Goal: Information Seeking & Learning: Learn about a topic

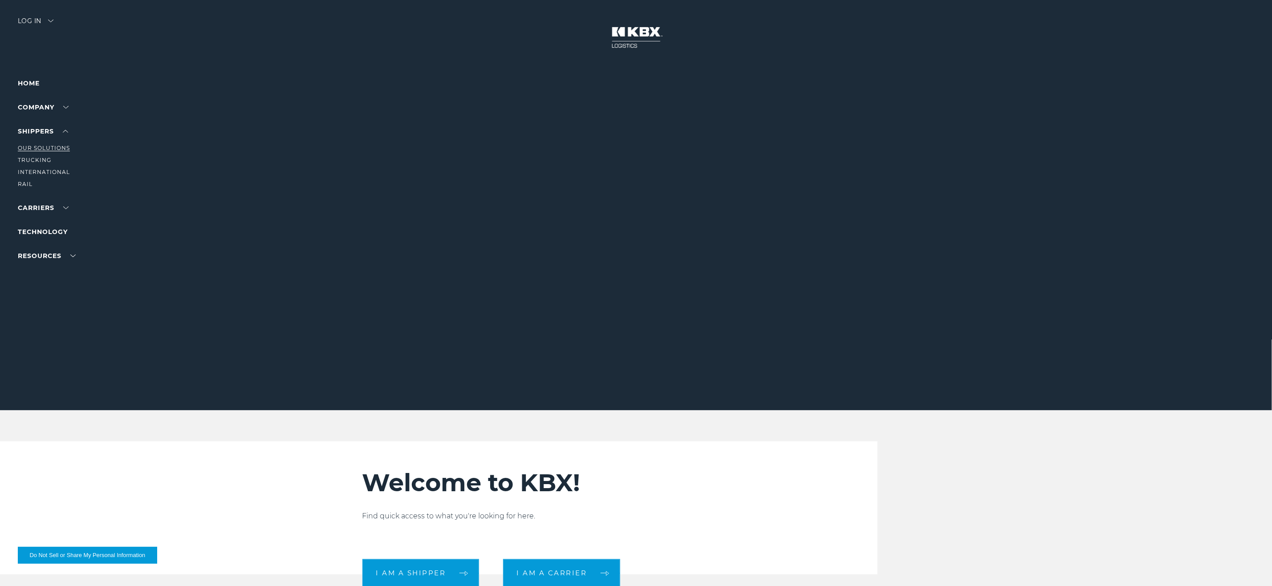
click at [41, 145] on link "Our Solutions" at bounding box center [44, 148] width 52 height 7
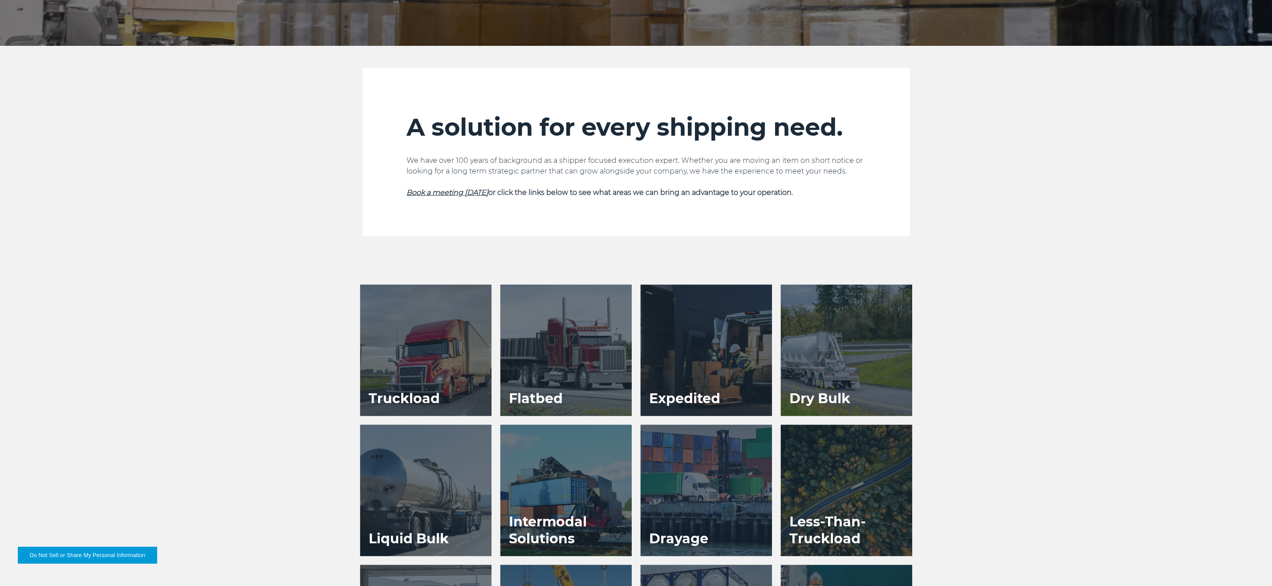
scroll to position [401, 0]
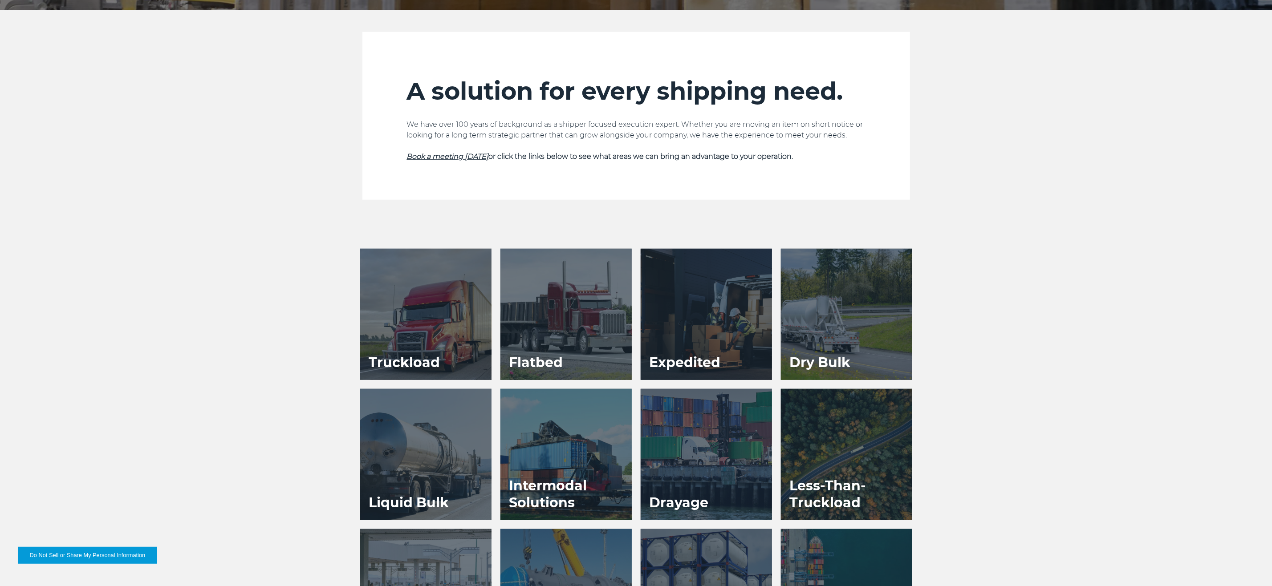
click at [453, 309] on div at bounding box center [425, 314] width 131 height 131
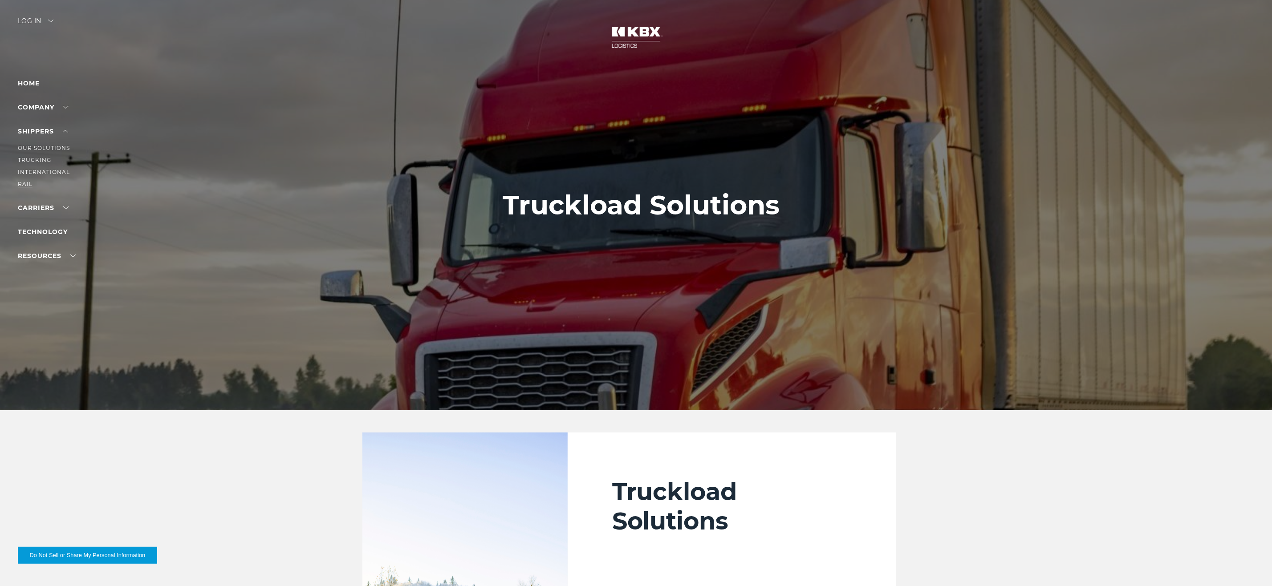
click at [31, 182] on link "RAIL" at bounding box center [25, 184] width 15 height 7
click at [55, 174] on link "Become a Carrier" at bounding box center [50, 172] width 64 height 7
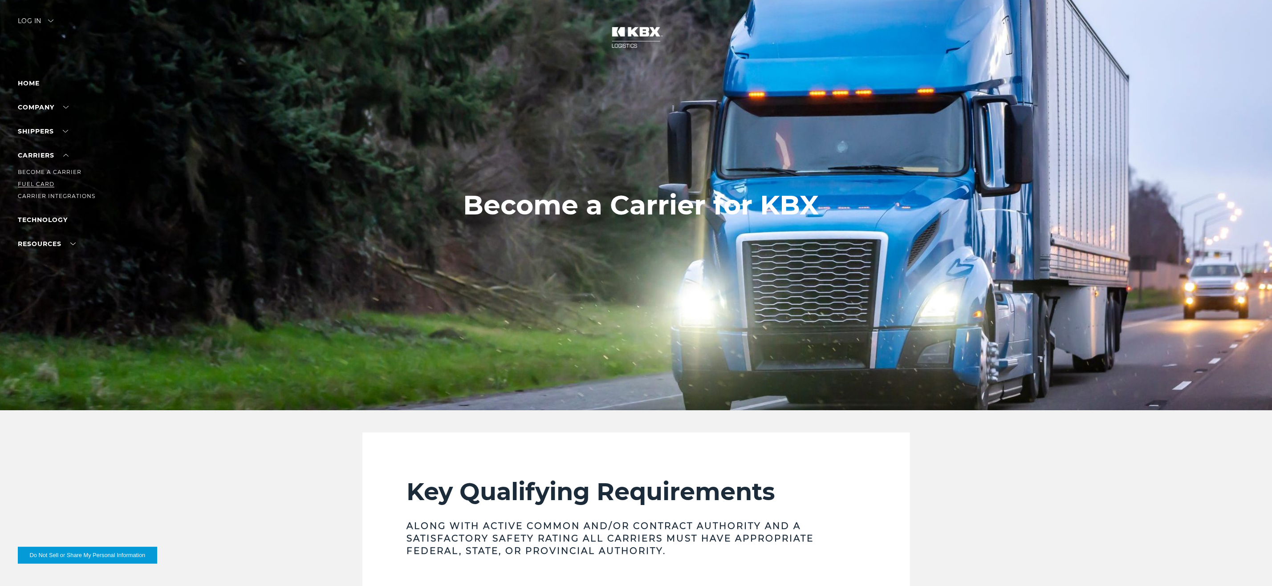
click at [35, 182] on link "Fuel Card" at bounding box center [36, 184] width 36 height 7
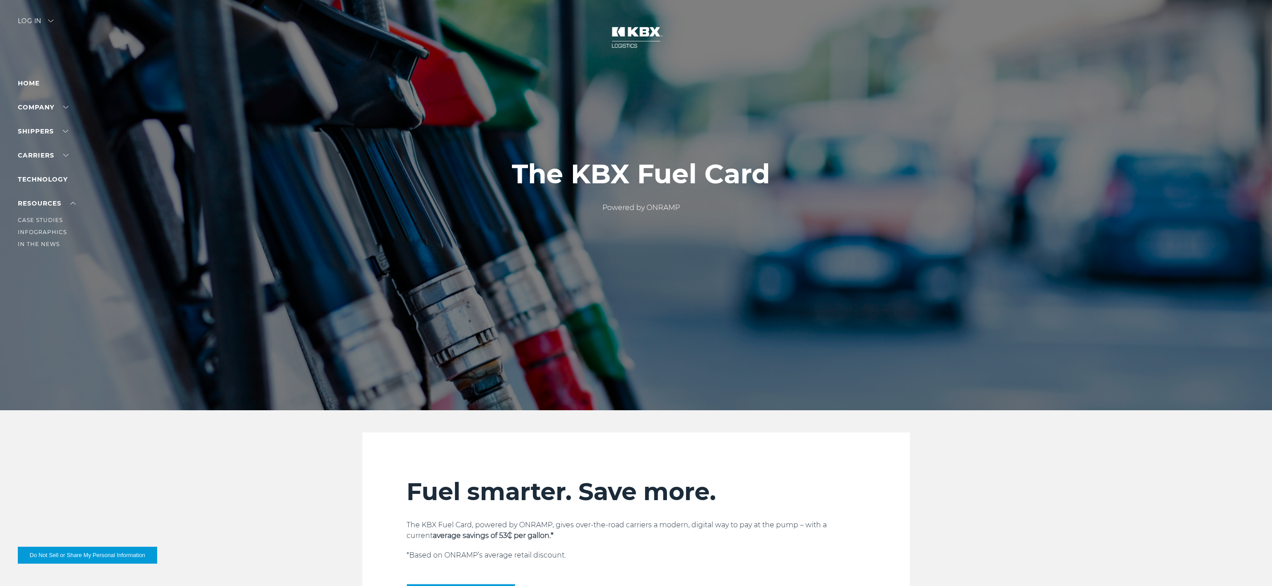
drag, startPoint x: 51, startPoint y: 202, endPoint x: 55, endPoint y: 198, distance: 5.4
click at [51, 202] on ul "Home Company About Us Careers Contact Us SHIPPERS Our Solutions Trucking Intern…" at bounding box center [56, 163] width 77 height 171
click at [27, 191] on li "Carrier Integrations" at bounding box center [56, 196] width 77 height 10
click at [36, 193] on link "Carrier Integrations" at bounding box center [56, 196] width 77 height 7
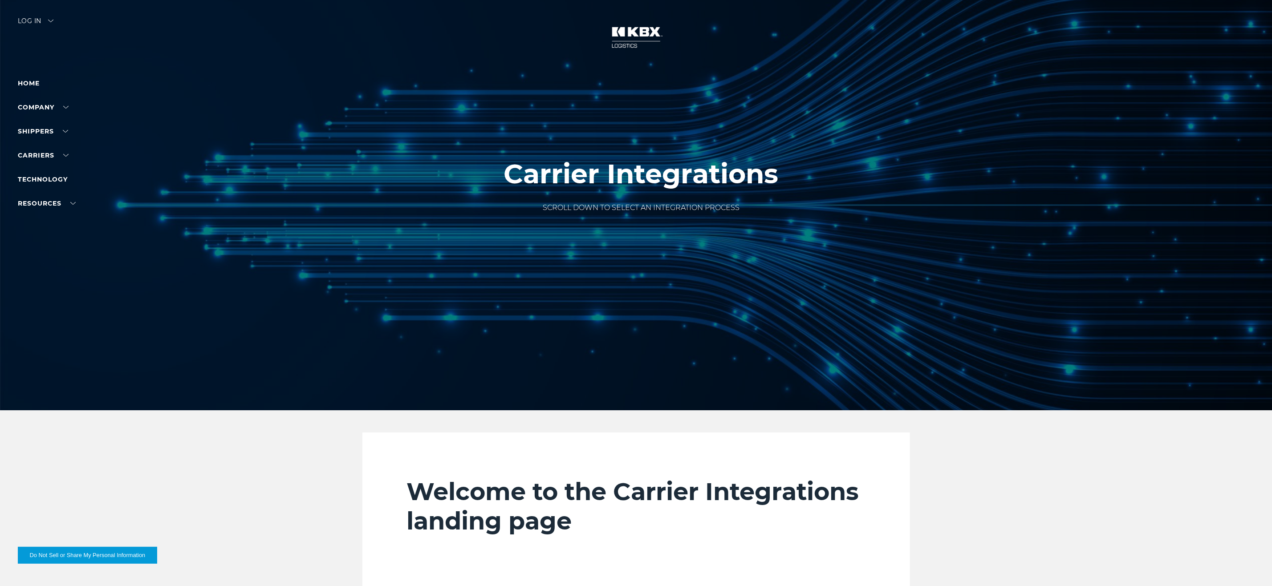
click at [429, 300] on div at bounding box center [641, 205] width 1282 height 410
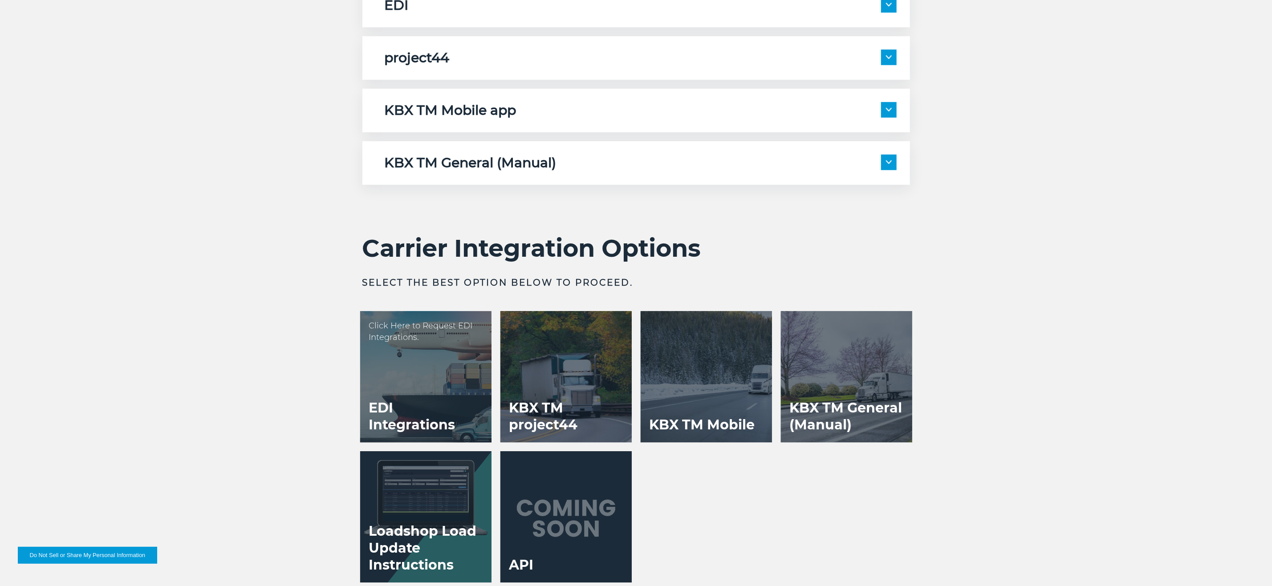
scroll to position [1736, 0]
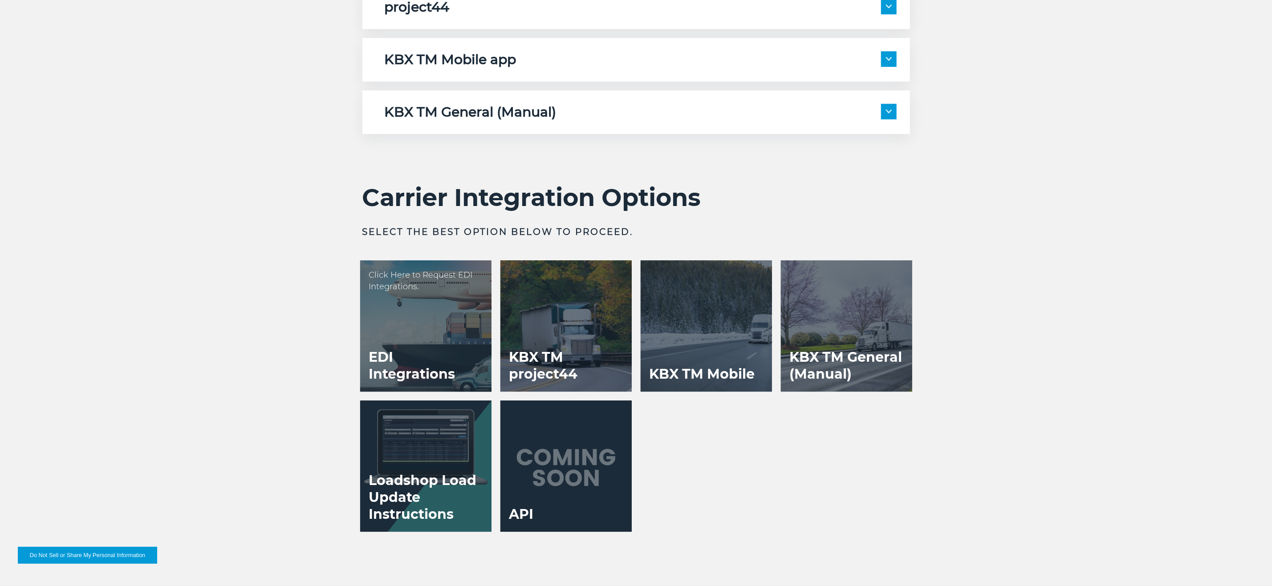
click at [418, 314] on div at bounding box center [425, 325] width 131 height 131
click at [551, 330] on div at bounding box center [565, 325] width 131 height 131
click at [684, 340] on div at bounding box center [705, 325] width 131 height 131
click at [467, 464] on h3 "Loadshop Load Update Instructions" at bounding box center [425, 497] width 131 height 69
click at [542, 473] on div at bounding box center [565, 466] width 131 height 131
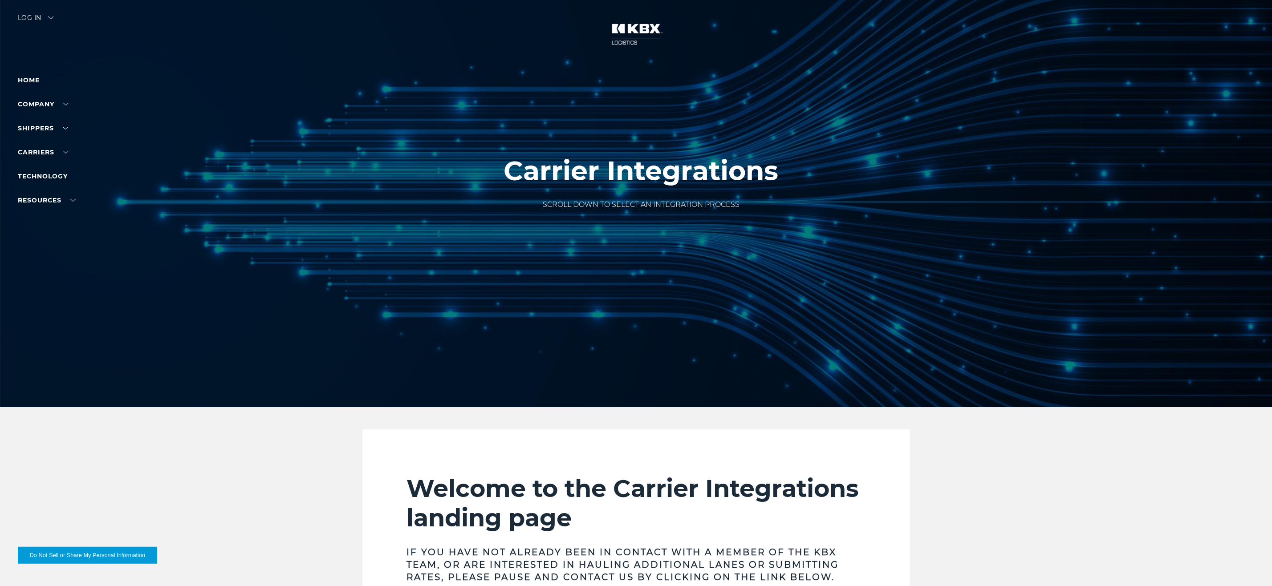
scroll to position [0, 0]
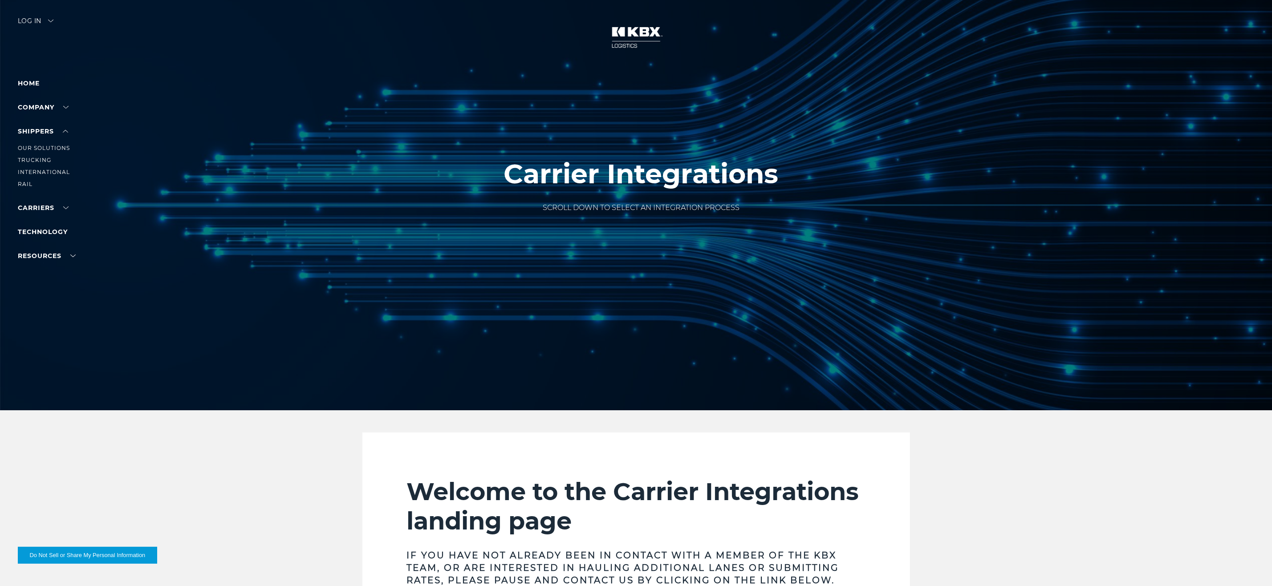
click at [55, 142] on ul "Our Solutions Trucking International RAIL" at bounding box center [56, 163] width 77 height 53
click at [55, 146] on link "Our Solutions" at bounding box center [44, 148] width 52 height 7
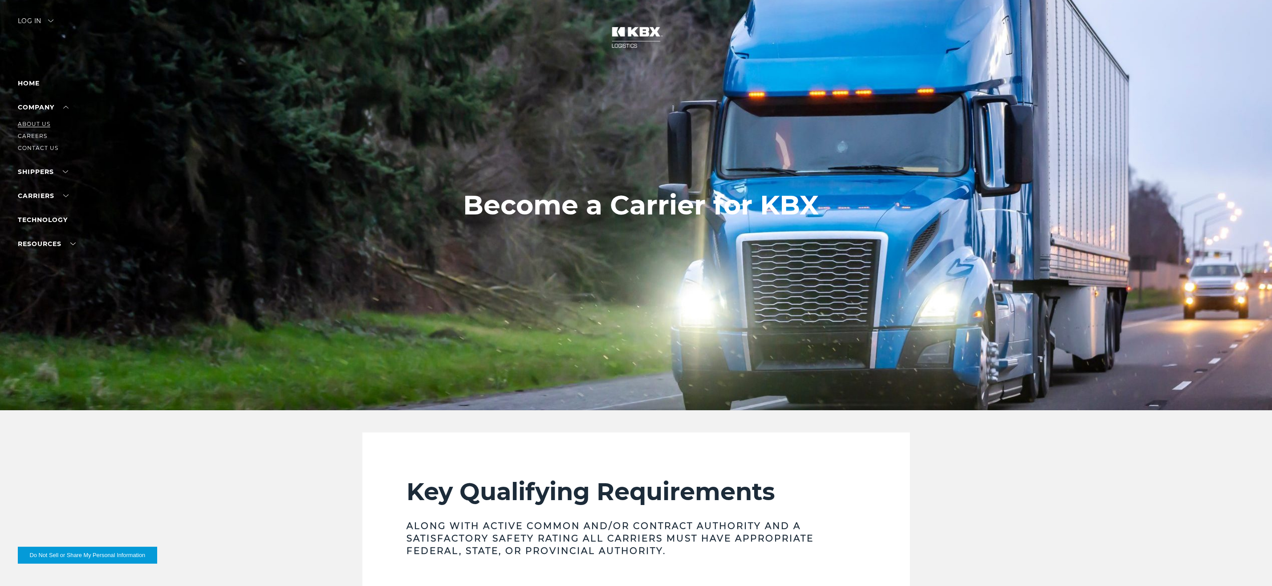
click at [41, 124] on link "About Us" at bounding box center [34, 124] width 32 height 7
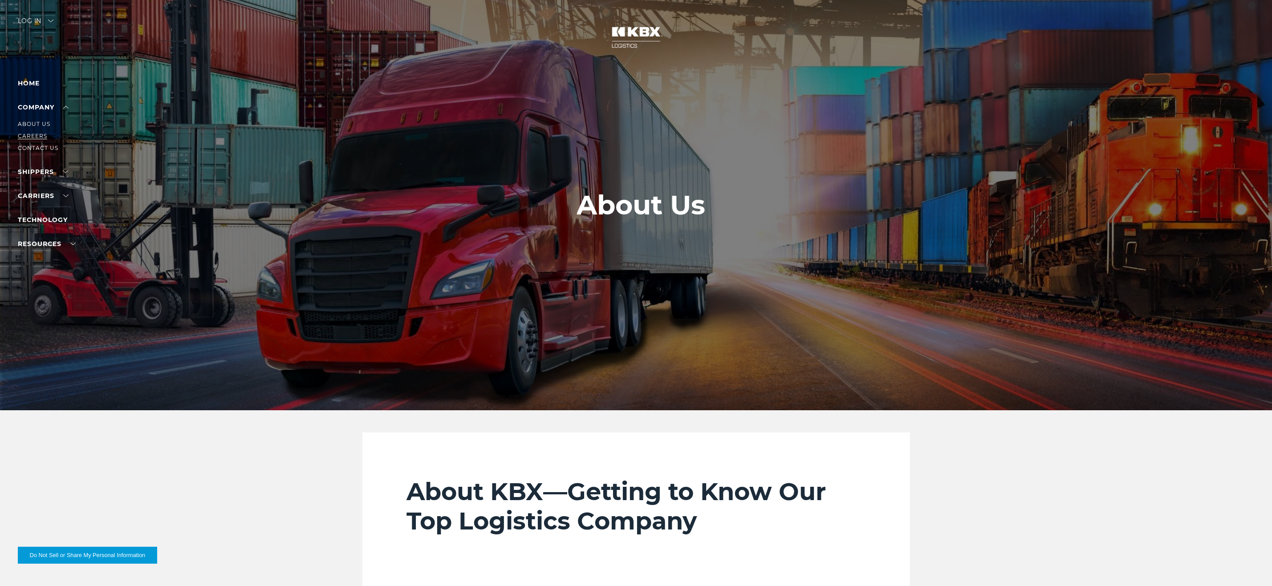
click at [33, 134] on link "Careers" at bounding box center [32, 136] width 29 height 7
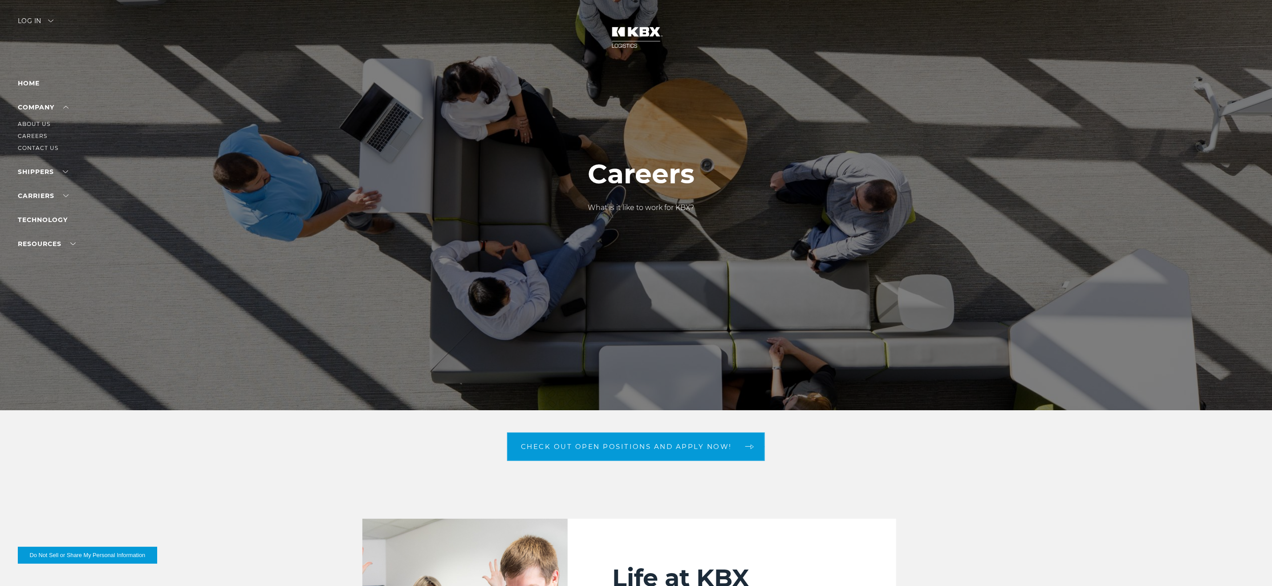
click at [39, 143] on li "Contact Us" at bounding box center [56, 148] width 77 height 10
click at [39, 146] on link "Contact Us" at bounding box center [38, 148] width 41 height 7
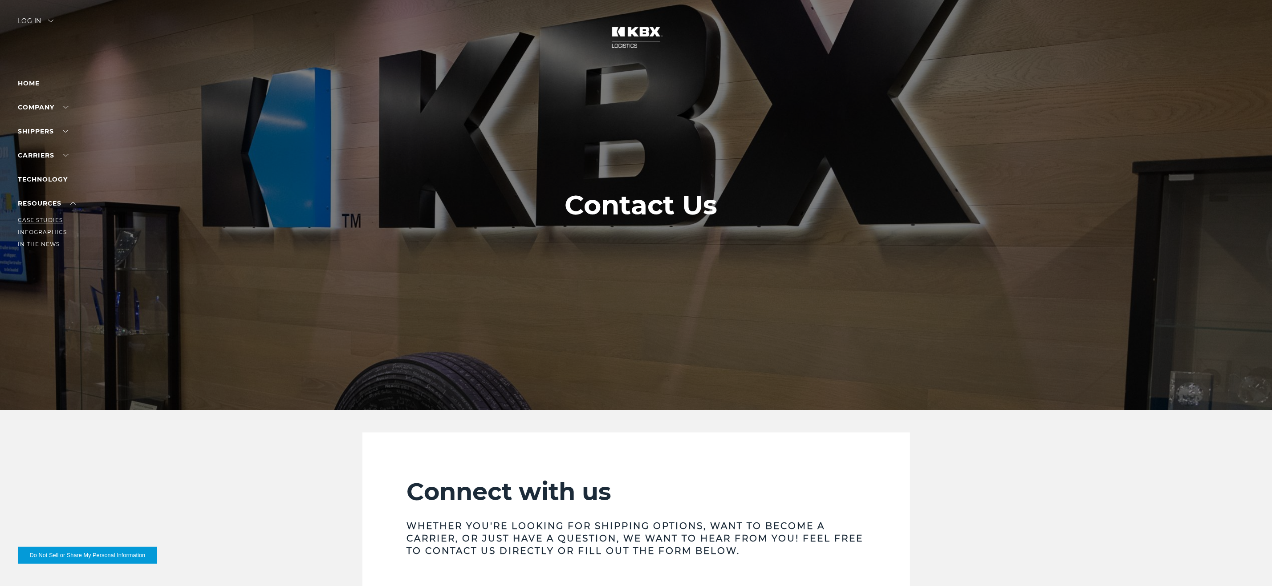
click at [45, 220] on link "Case Studies" at bounding box center [40, 220] width 45 height 7
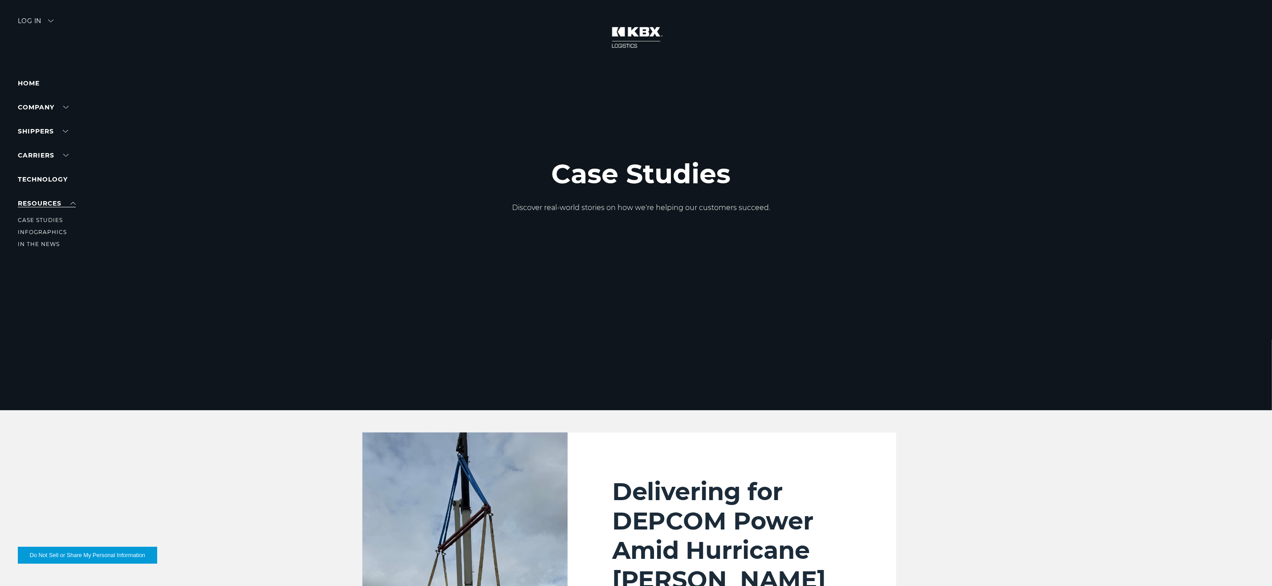
click at [49, 202] on link "RESOURCES" at bounding box center [47, 203] width 58 height 8
click at [23, 183] on link "RAIL" at bounding box center [25, 184] width 15 height 7
click at [46, 145] on link "Our Solutions" at bounding box center [44, 148] width 52 height 7
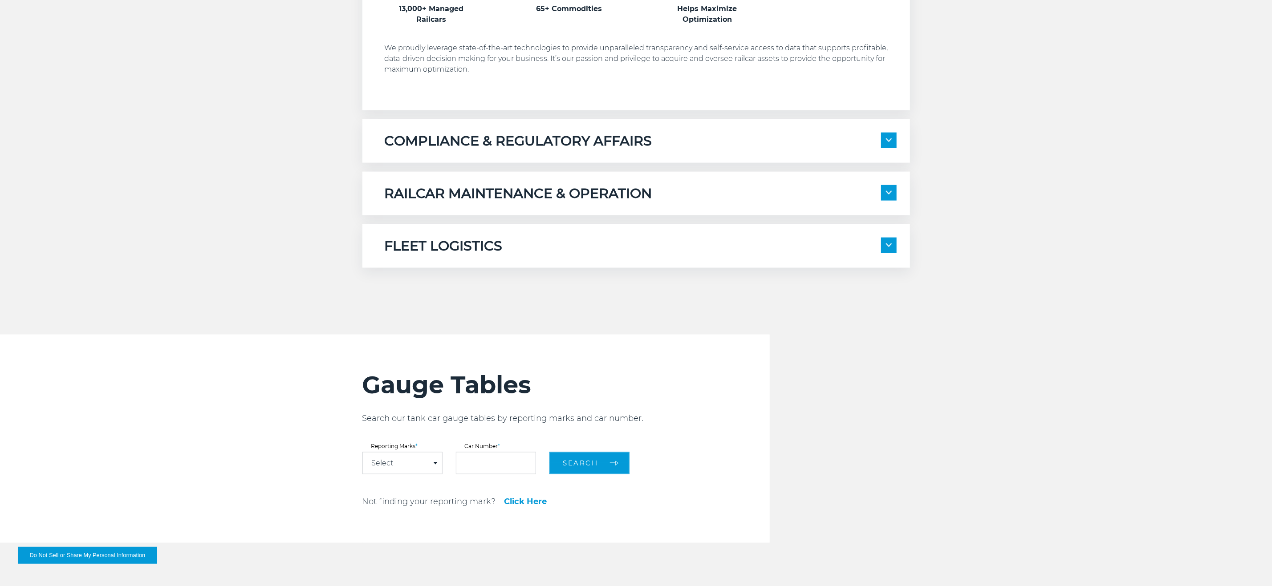
scroll to position [1068, 0]
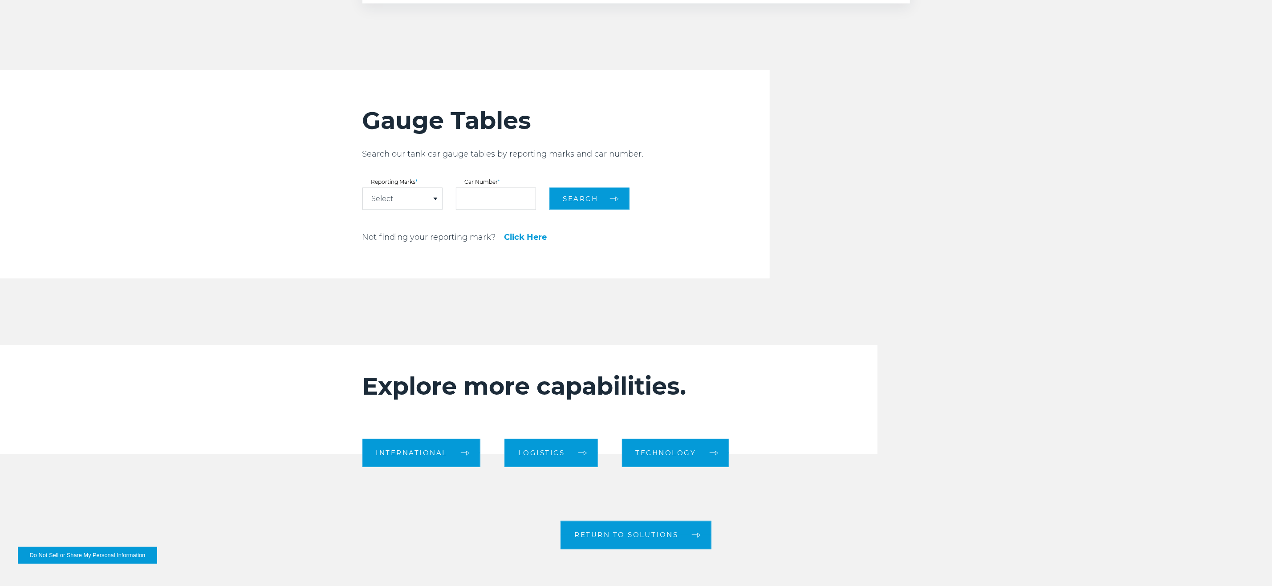
click at [534, 241] on link "Click Here" at bounding box center [525, 238] width 43 height 8
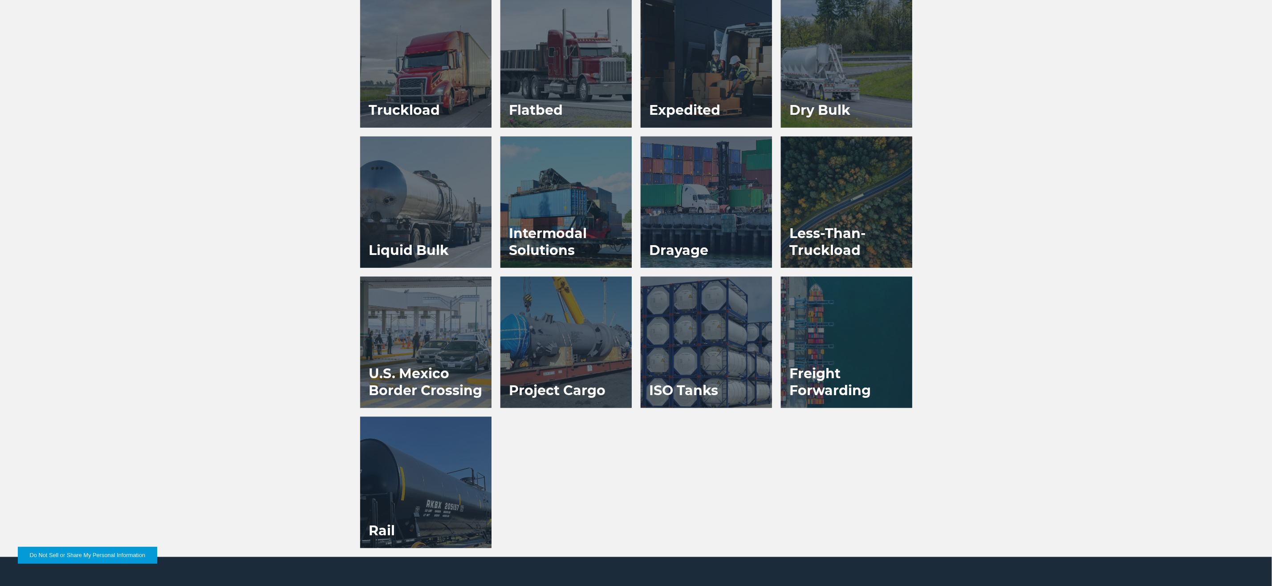
scroll to position [668, 0]
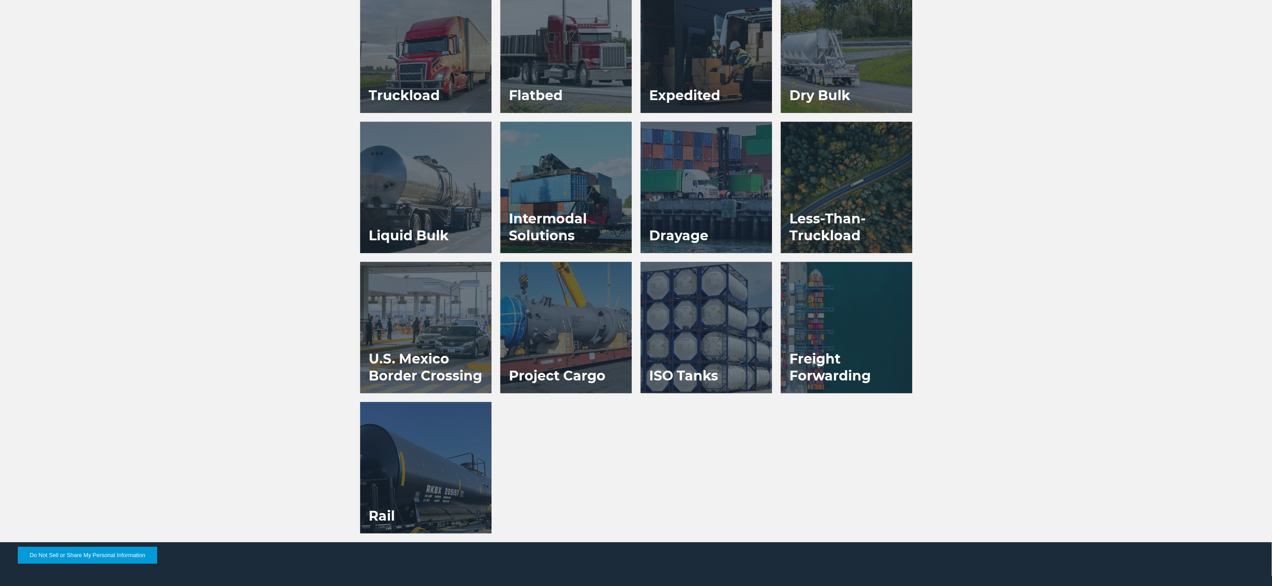
click at [552, 304] on div at bounding box center [565, 327] width 131 height 131
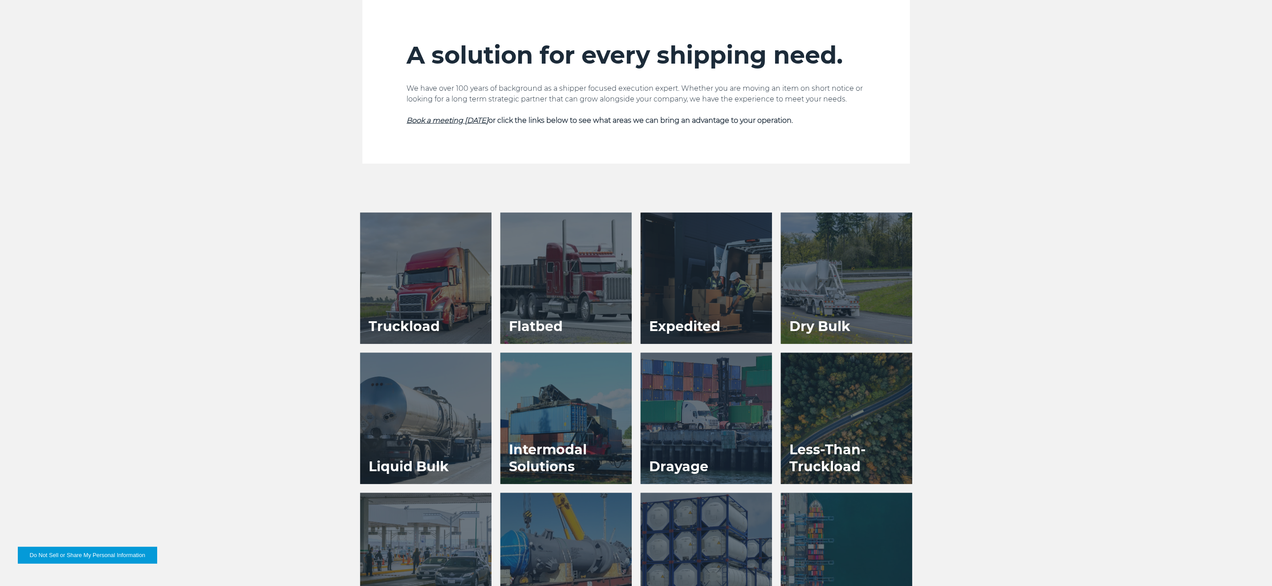
scroll to position [668, 0]
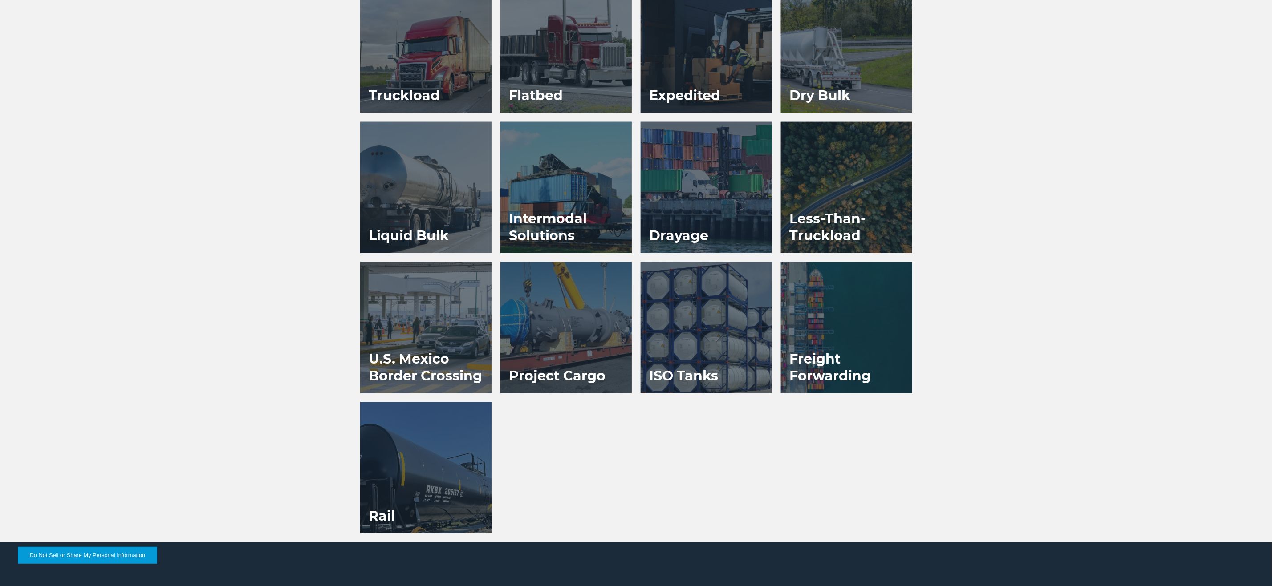
click at [864, 67] on div at bounding box center [846, 47] width 131 height 131
click at [677, 346] on div at bounding box center [705, 327] width 131 height 131
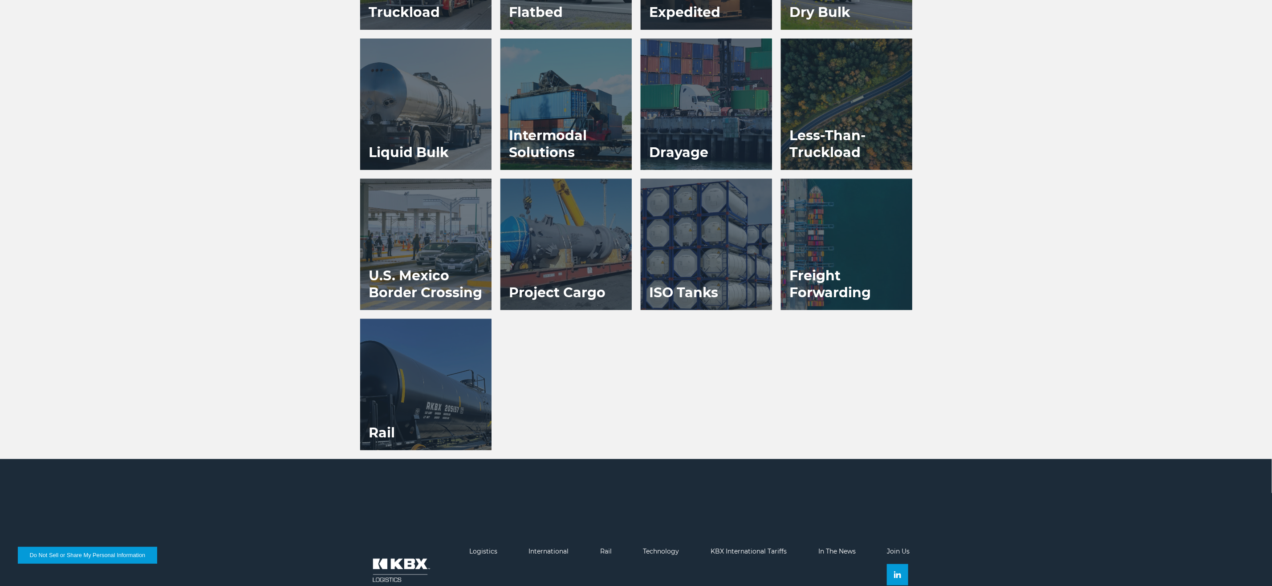
scroll to position [816, 0]
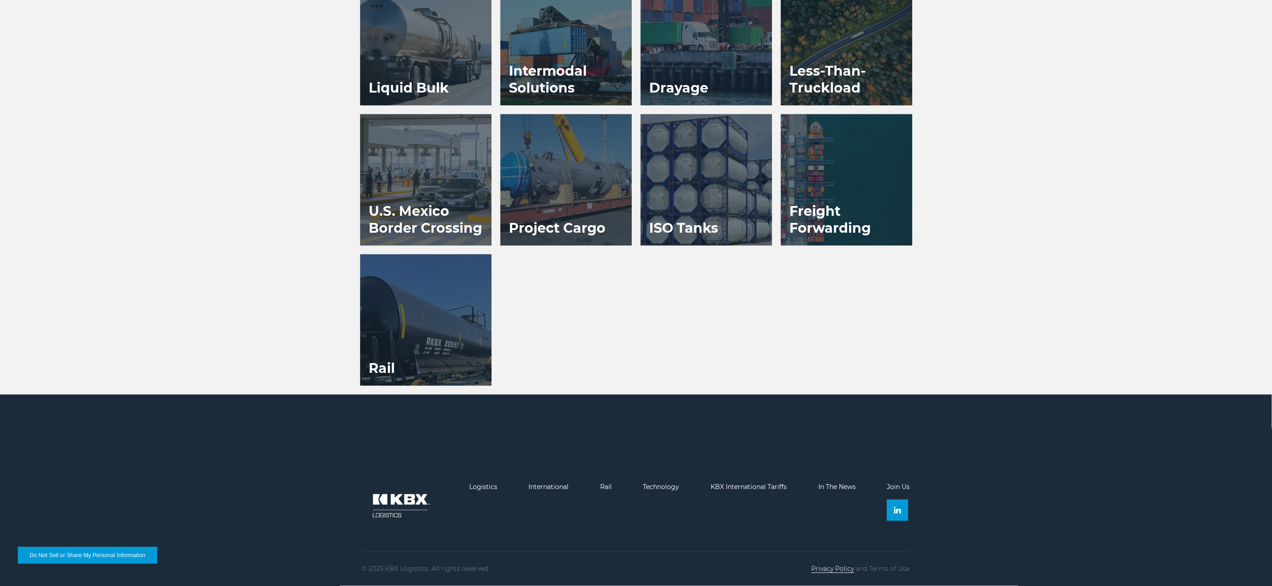
click at [831, 567] on link "Privacy Policy" at bounding box center [832, 569] width 43 height 8
click at [895, 569] on link "Terms of Use" at bounding box center [889, 569] width 41 height 8
